Goal: Task Accomplishment & Management: Manage account settings

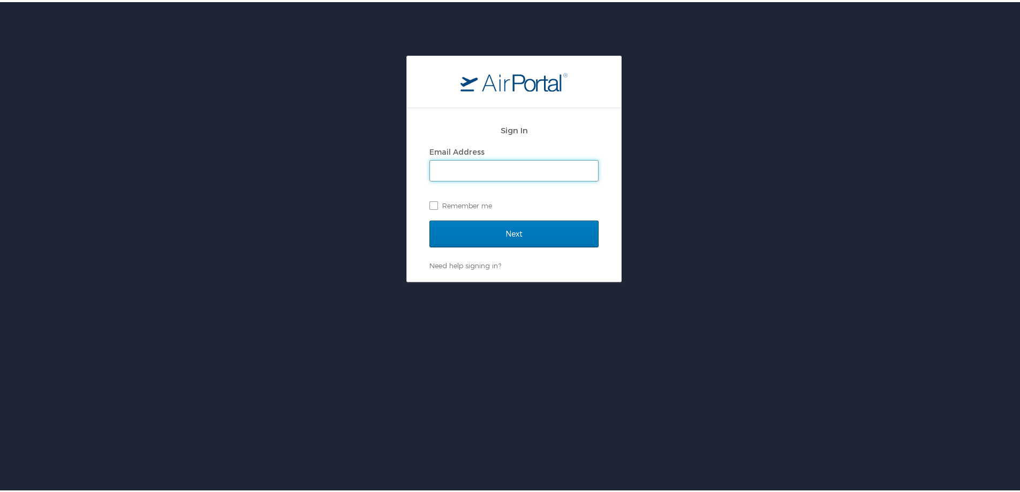
click at [452, 163] on input "Email Address" at bounding box center [514, 168] width 168 height 20
type input "rachel.stone@cbtravel.com"
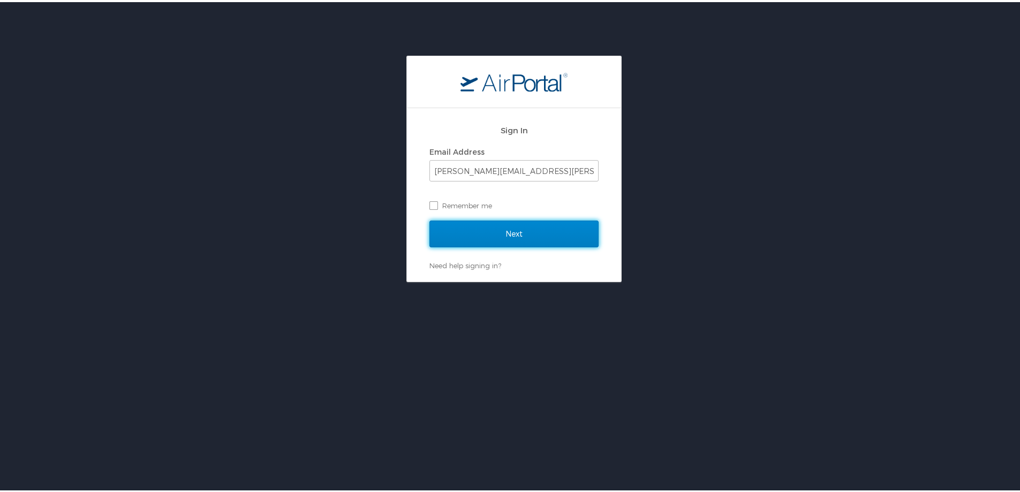
click at [490, 235] on input "Next" at bounding box center [513, 231] width 169 height 27
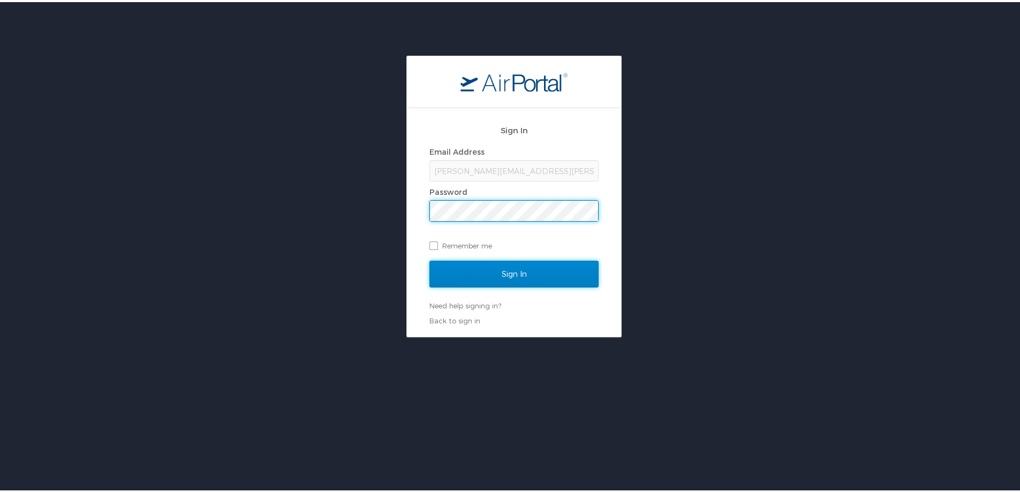
click at [500, 273] on input "Sign In" at bounding box center [513, 272] width 169 height 27
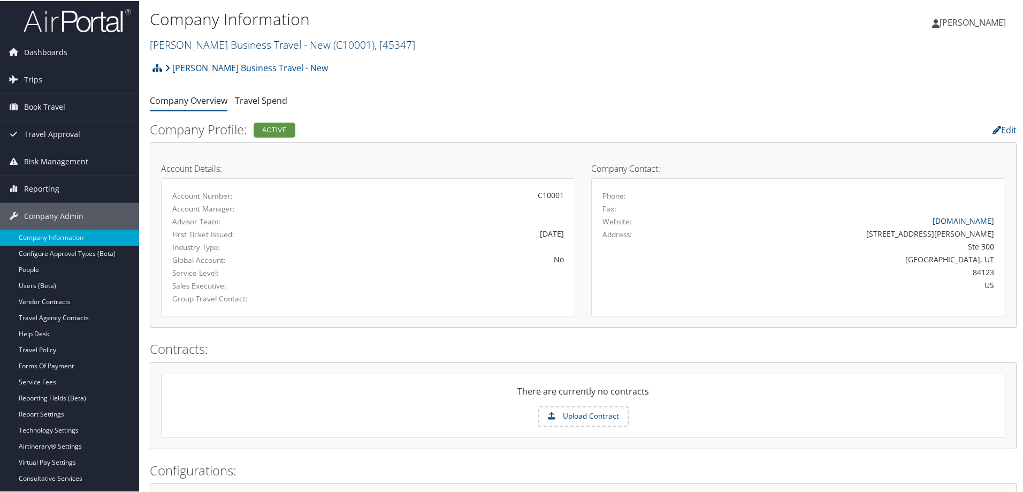
click at [200, 45] on link "[PERSON_NAME] Business Travel - New ( C10001 ) , [ 45347 ]" at bounding box center [282, 43] width 265 height 14
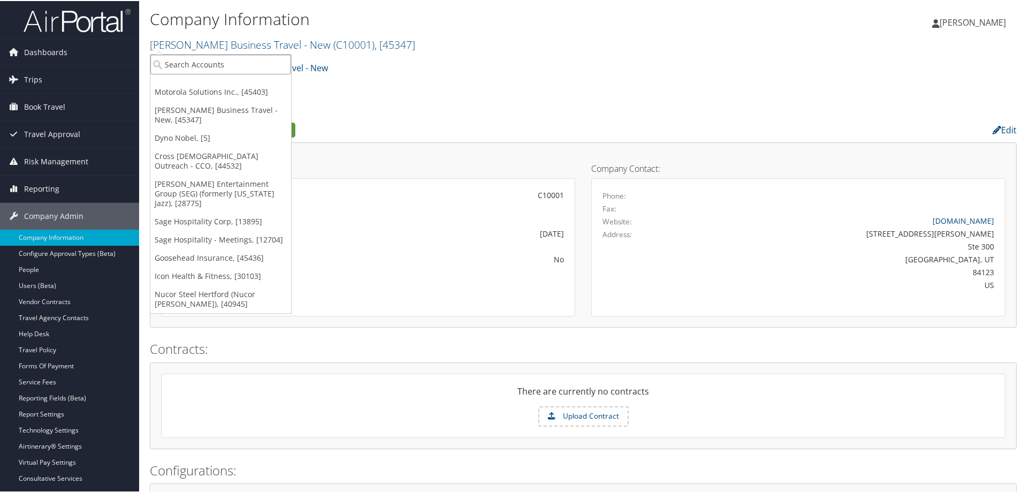
click at [186, 64] on input "search" at bounding box center [220, 64] width 141 height 20
type input "bees"
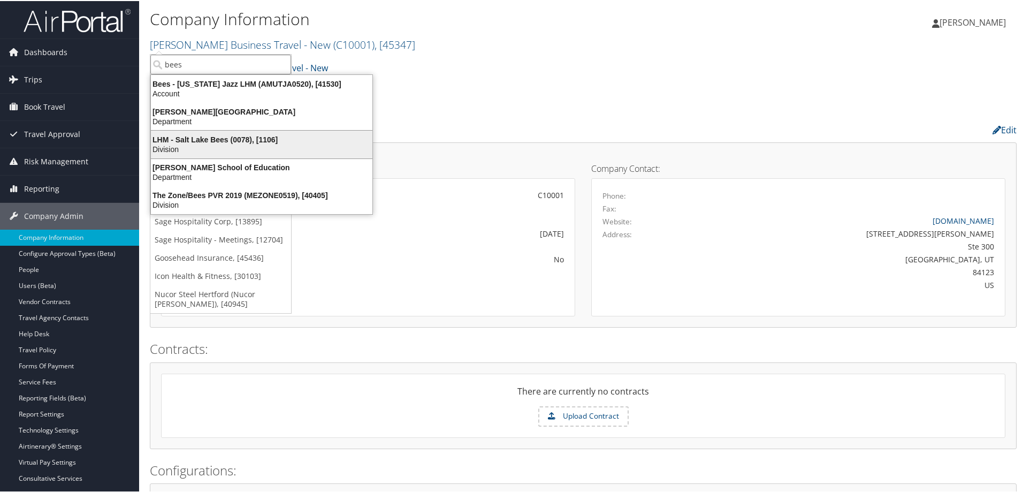
click at [196, 138] on div "LHM - Salt Lake Bees (0078), [1106]" at bounding box center [262, 139] width 234 height 10
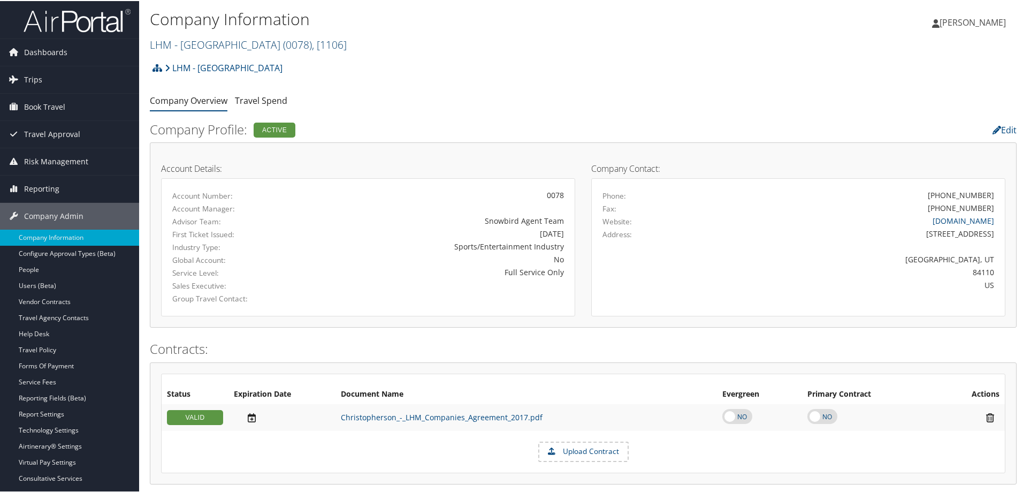
click at [195, 45] on link "LHM - Salt Lake Bees ( 0078 ) , [ 1106 ]" at bounding box center [248, 43] width 197 height 14
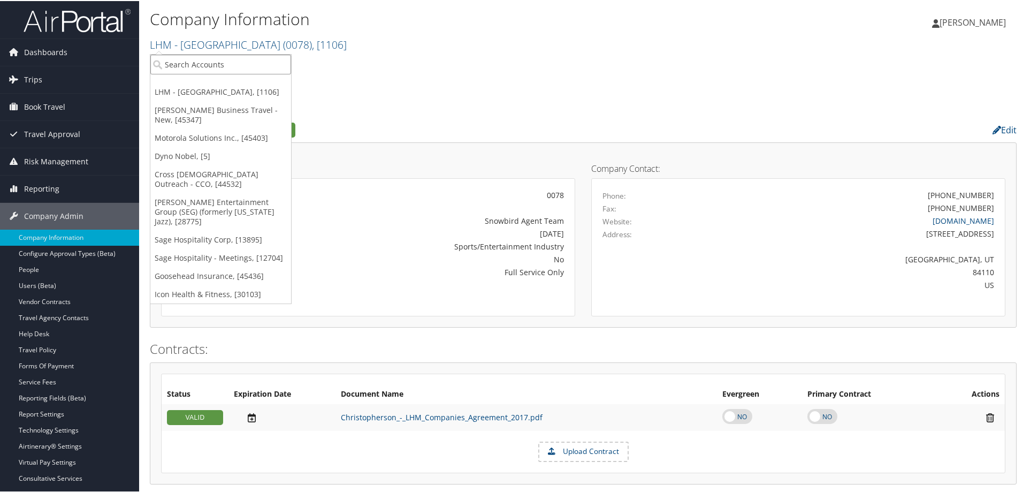
click at [203, 66] on input "search" at bounding box center [220, 64] width 141 height 20
type input "lhm"
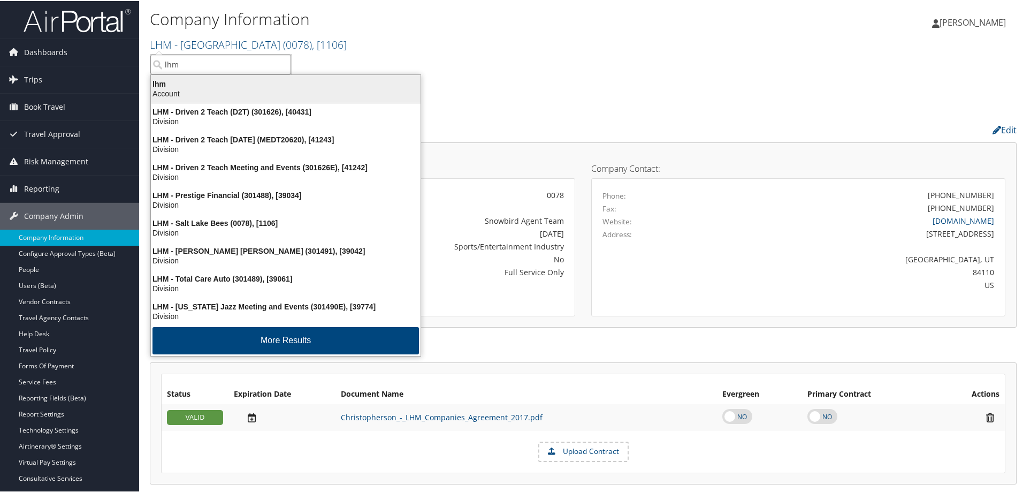
click at [170, 80] on div "lhm" at bounding box center [286, 83] width 283 height 10
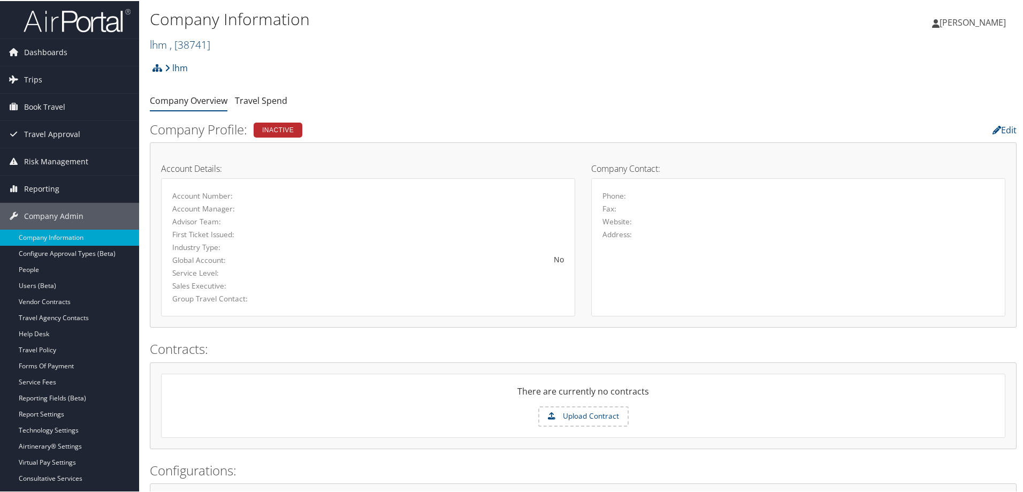
click at [169, 41] on link "lhm , [ 38741 ]" at bounding box center [180, 43] width 60 height 14
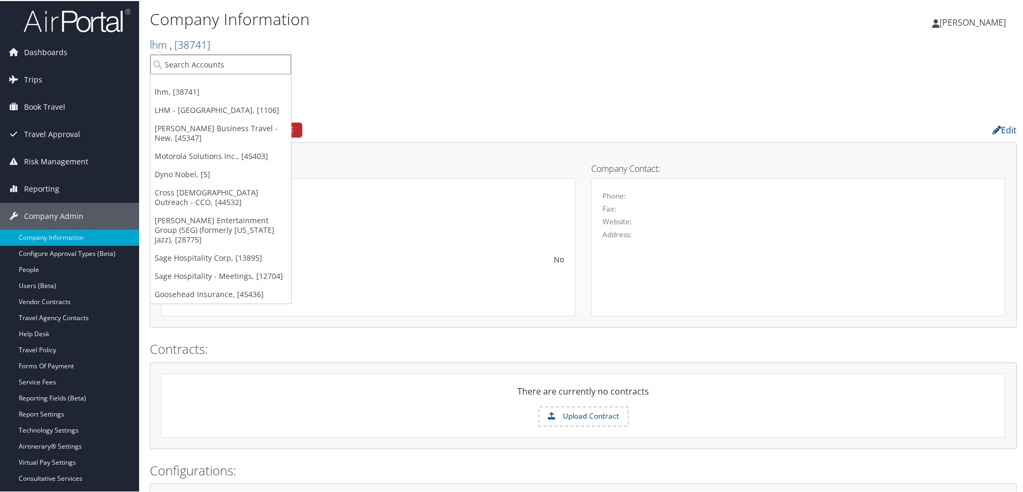
click at [188, 66] on input "search" at bounding box center [220, 64] width 141 height 20
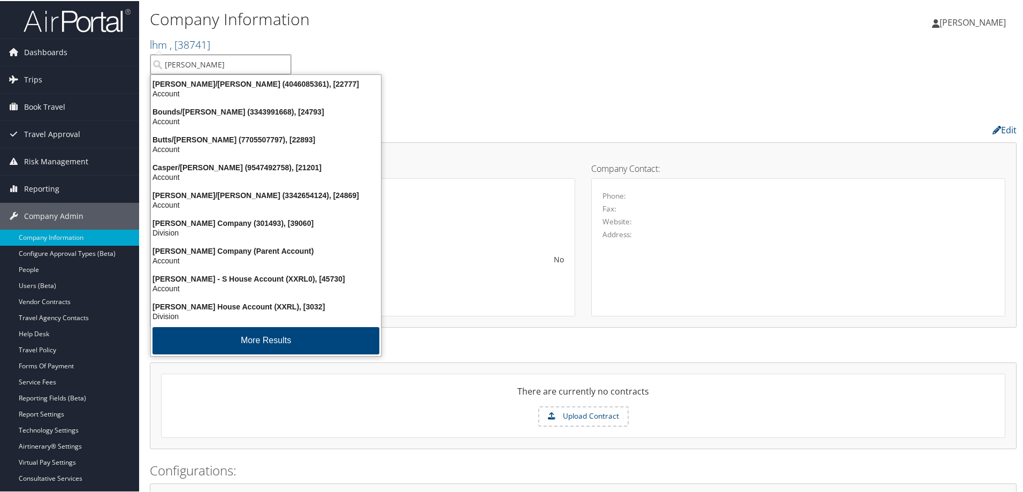
type input "[PERSON_NAME]"
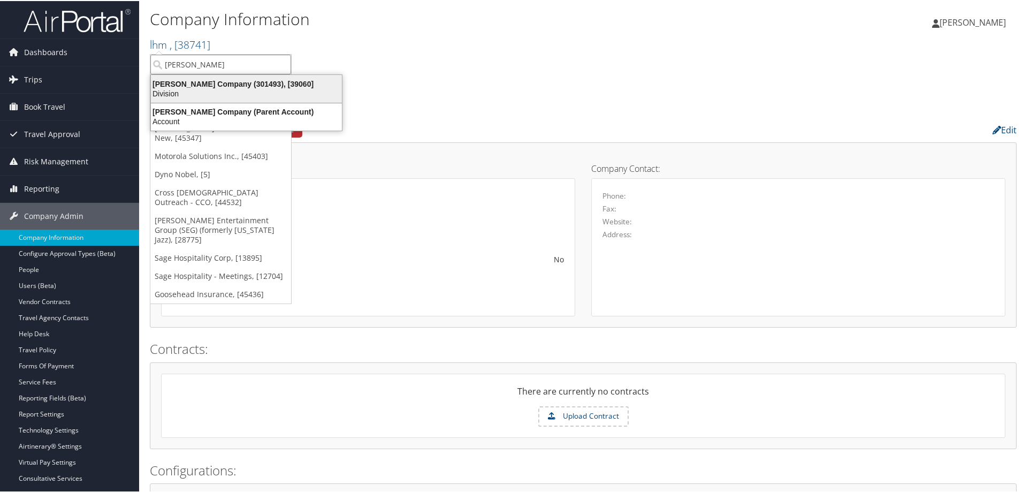
click at [191, 93] on div "Division" at bounding box center [247, 93] width 204 height 10
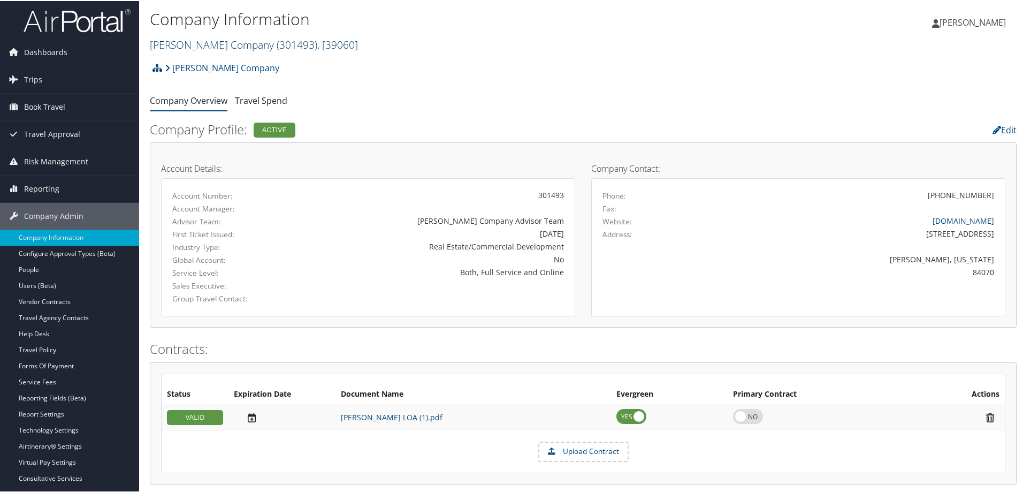
click at [196, 44] on link "Larry H. Miller Company ( 301493 ) , [ 39060 ]" at bounding box center [254, 43] width 208 height 14
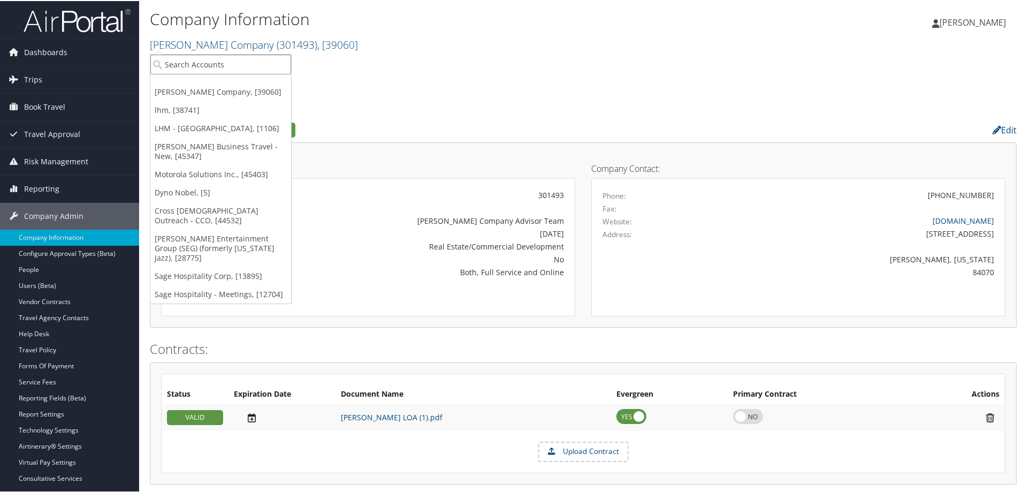
click at [212, 59] on input "search" at bounding box center [220, 64] width 141 height 20
type input "larry"
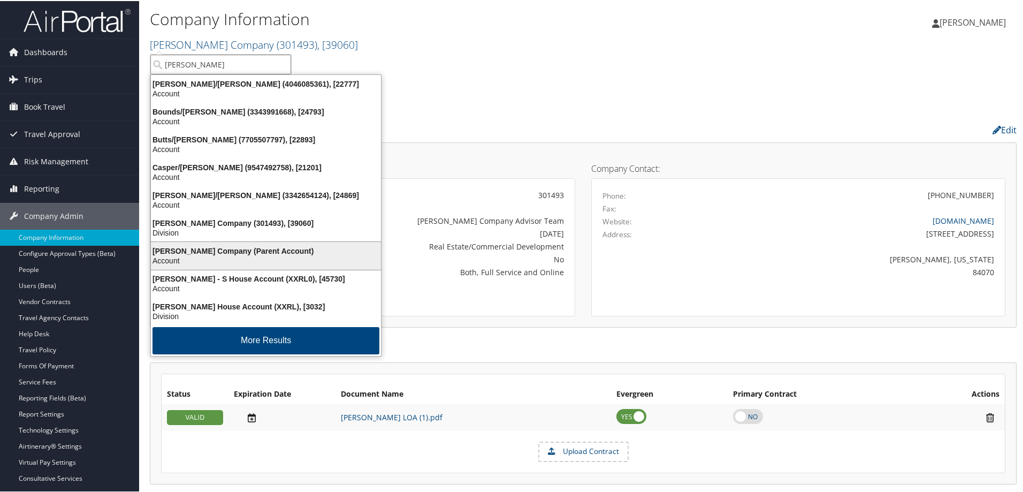
click at [202, 248] on div "[PERSON_NAME] Company (Parent Account)" at bounding box center [266, 250] width 243 height 10
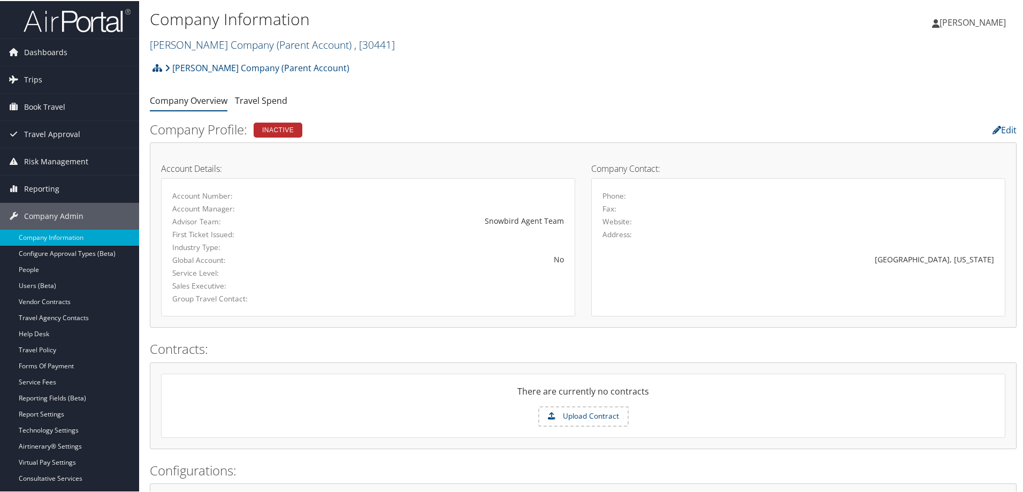
click at [223, 44] on link "Larry H. Miller Company (Parent Account) , [ 30441 ]" at bounding box center [272, 43] width 245 height 14
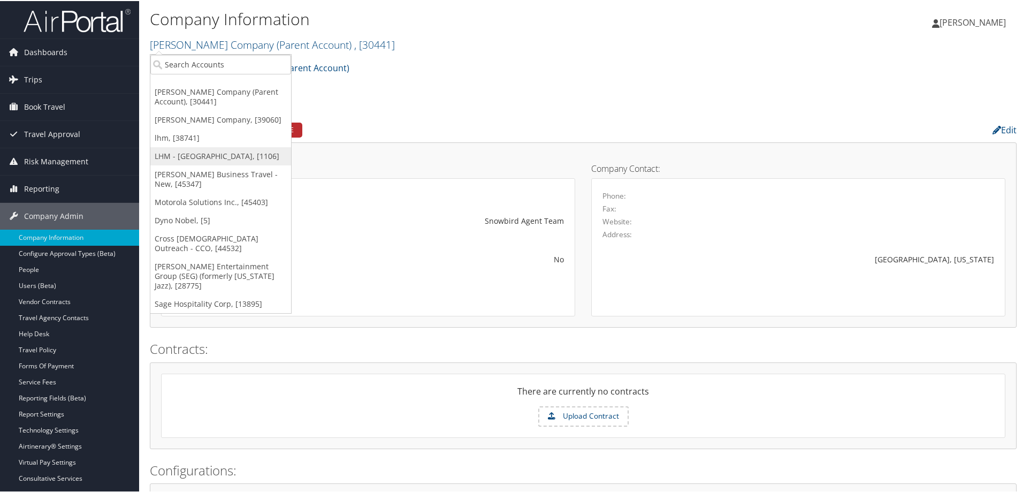
click at [216, 156] on link "LHM - [GEOGRAPHIC_DATA], [1106]" at bounding box center [220, 155] width 141 height 18
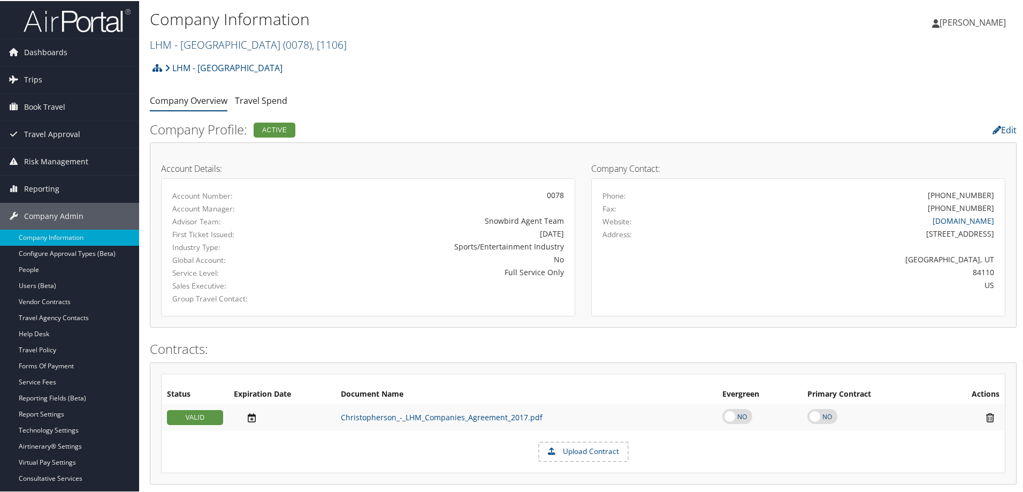
click at [192, 44] on link "LHM - Salt Lake Bees ( 0078 ) , [ 1106 ]" at bounding box center [248, 43] width 197 height 14
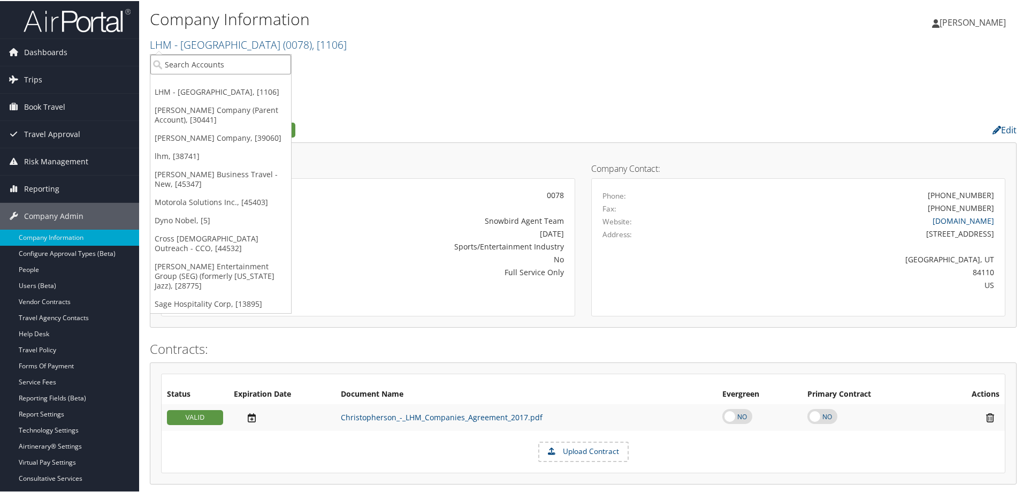
click at [206, 59] on input "search" at bounding box center [220, 64] width 141 height 20
type input "[PERSON_NAME] sports"
click at [596, 78] on div "LHM - Salt Lake Bees Account Structure LHM - Salt Lake Bees (0078) ACTIVE Creat…" at bounding box center [583, 70] width 867 height 29
